Goal: Task Accomplishment & Management: Use online tool/utility

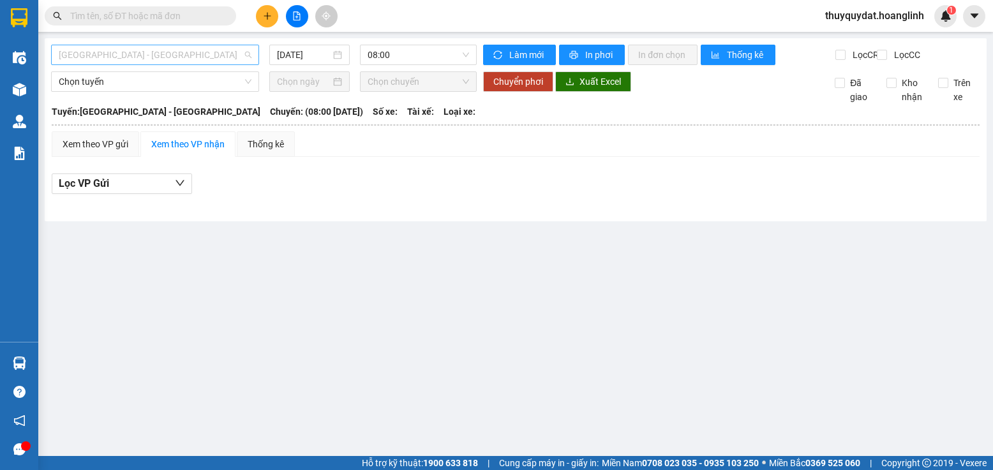
click at [199, 50] on span "[GEOGRAPHIC_DATA] - [GEOGRAPHIC_DATA]" at bounding box center [155, 54] width 193 height 19
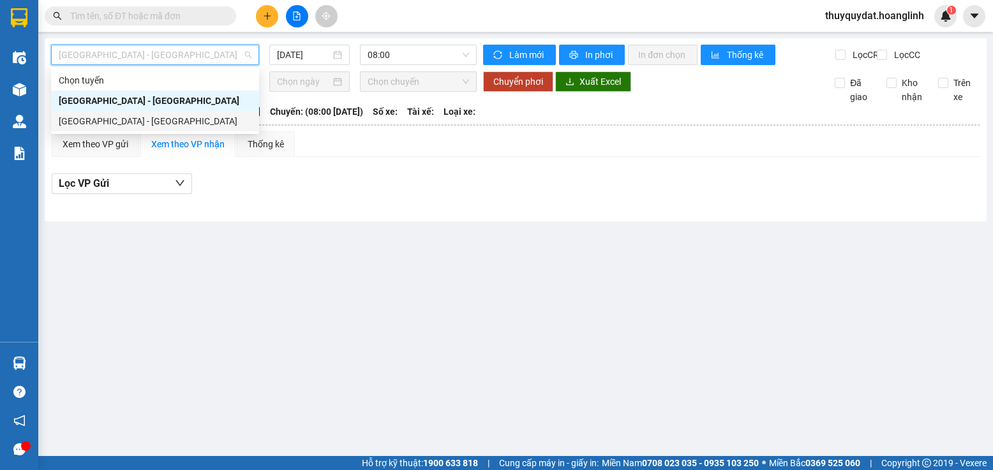
click at [158, 119] on div "[GEOGRAPHIC_DATA] - [GEOGRAPHIC_DATA]" at bounding box center [155, 121] width 193 height 14
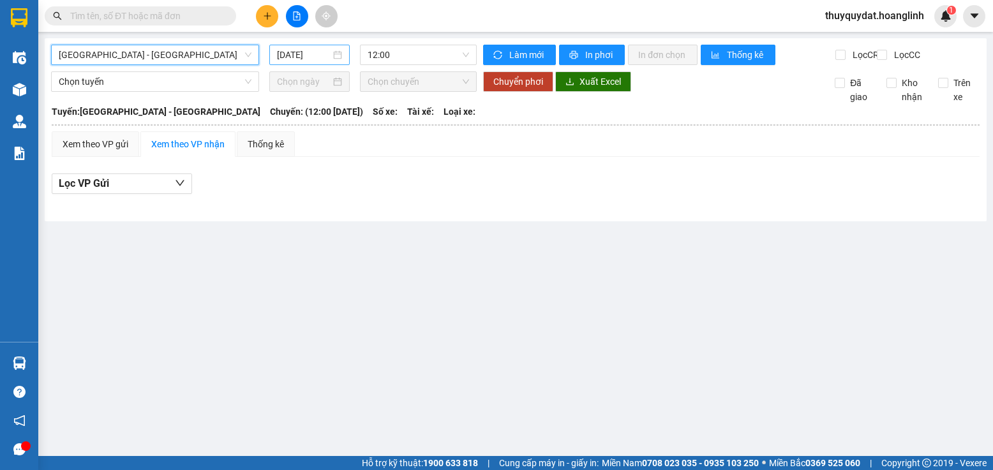
click at [316, 55] on input "[DATE]" at bounding box center [304, 55] width 54 height 14
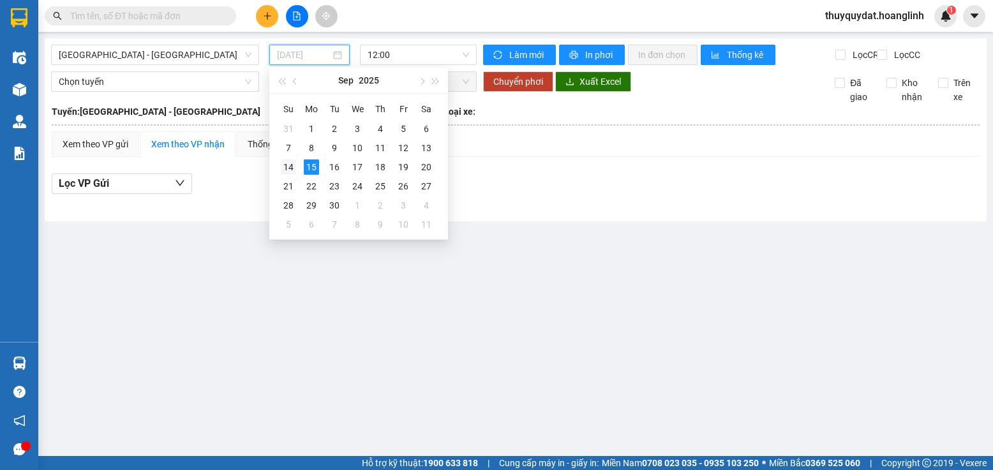
click at [291, 167] on div "14" at bounding box center [288, 167] width 15 height 15
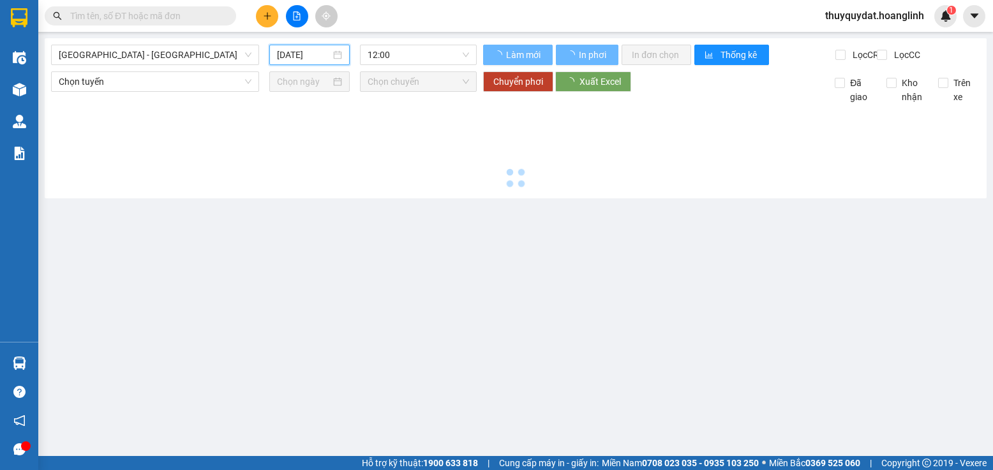
type input "[DATE]"
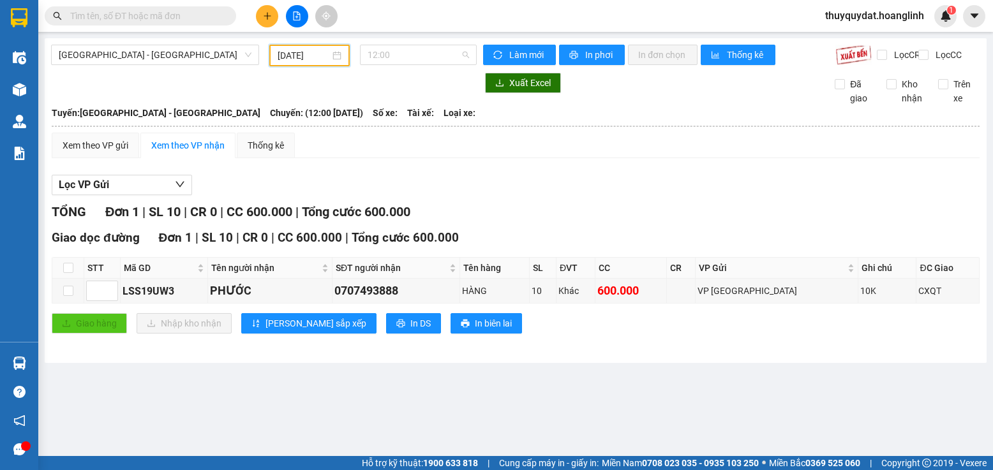
drag, startPoint x: 433, startPoint y: 62, endPoint x: 426, endPoint y: 68, distance: 10.0
click at [433, 61] on span "12:00" at bounding box center [418, 54] width 101 height 19
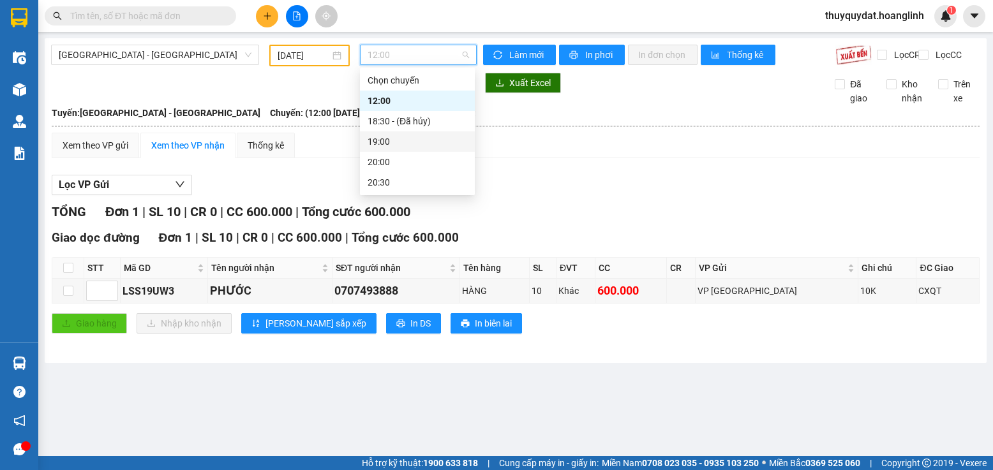
click at [395, 136] on div "19:00" at bounding box center [418, 142] width 100 height 14
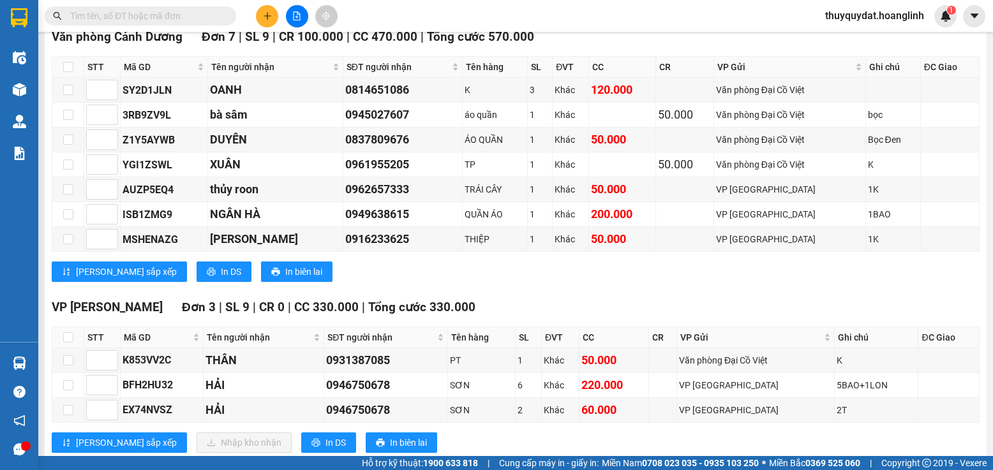
scroll to position [511, 0]
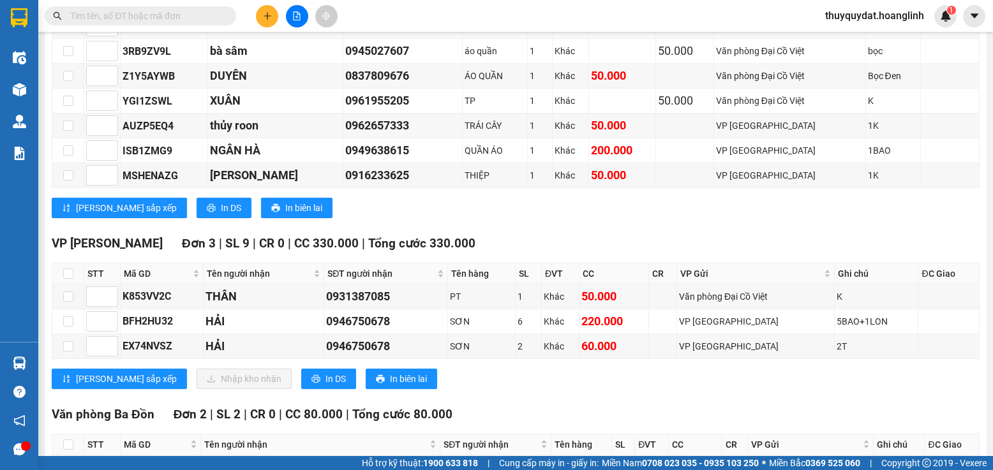
click at [675, 218] on div "Lưu sắp xếp In DS In biên lai" at bounding box center [516, 208] width 928 height 20
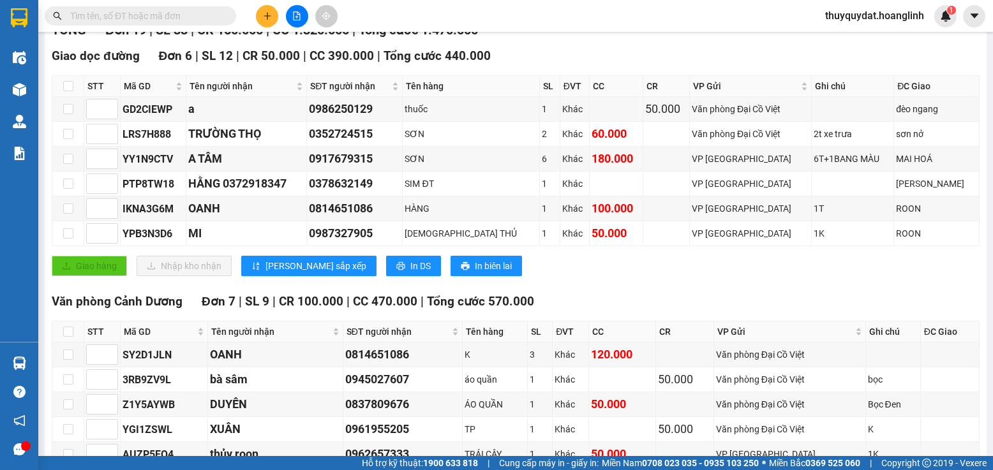
scroll to position [0, 0]
